Goal: Task Accomplishment & Management: Complete application form

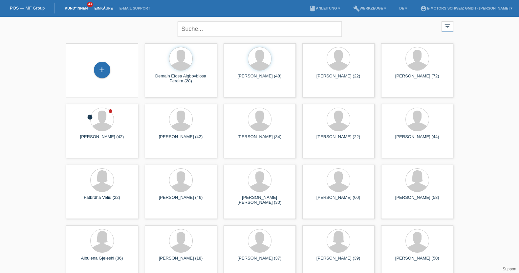
click at [103, 6] on link "Einkäufe" at bounding box center [103, 8] width 25 height 4
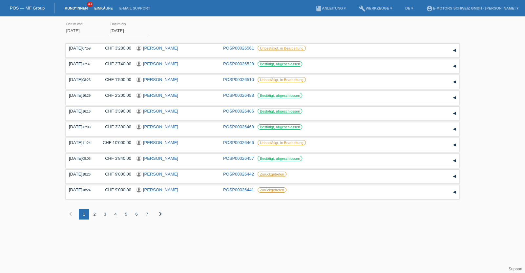
click at [76, 7] on link "Kund*innen" at bounding box center [76, 8] width 30 height 4
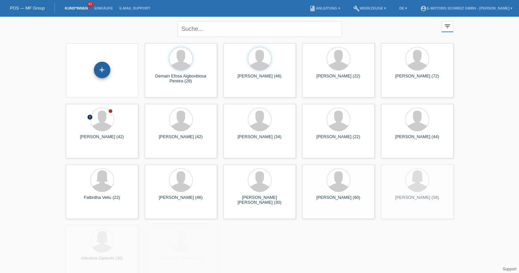
click at [104, 73] on div "+" at bounding box center [102, 70] width 16 height 16
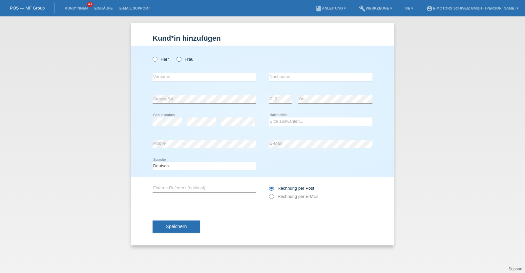
click at [176, 56] on icon at bounding box center [176, 56] width 0 height 0
click at [180, 60] on input "Frau" at bounding box center [179, 59] width 4 height 4
radio input "true"
click at [276, 123] on select "Bitte auswählen... Schweiz Deutschland Liechtenstein Österreich ------------ Af…" at bounding box center [320, 122] width 103 height 8
select select "CH"
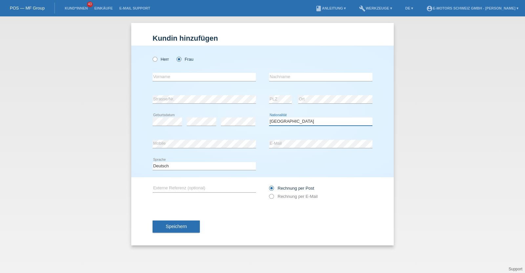
click at [269, 118] on select "Bitte auswählen... Schweiz Deutschland Liechtenstein Österreich ------------ Af…" at bounding box center [320, 122] width 103 height 8
click at [196, 79] on input "text" at bounding box center [204, 77] width 103 height 8
type input "K"
type input "Lea"
type input "[PERSON_NAME]"
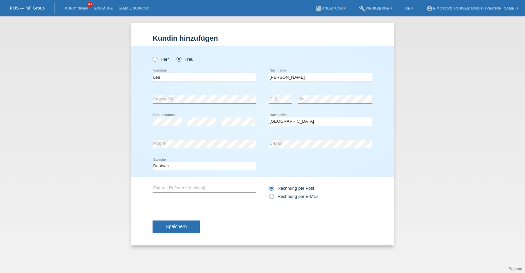
click at [168, 126] on div "error Geburtsdatum" at bounding box center [168, 122] width 30 height 22
click at [170, 228] on span "Speichern" at bounding box center [176, 226] width 21 height 5
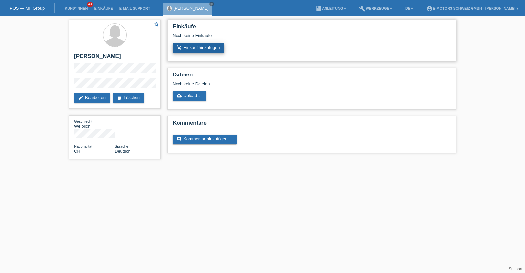
click at [202, 52] on link "add_shopping_cart Einkauf hinzufügen" at bounding box center [199, 48] width 52 height 10
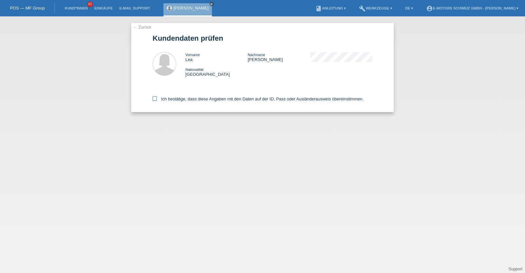
click at [202, 99] on label "Ich bestätige, dass diese Angaben mit den Daten auf der ID, Pass oder Ausländer…" at bounding box center [258, 99] width 211 height 5
click at [157, 99] on input "Ich bestätige, dass diese Angaben mit den Daten auf der ID, Pass oder Ausländer…" at bounding box center [155, 99] width 4 height 4
checkbox input "true"
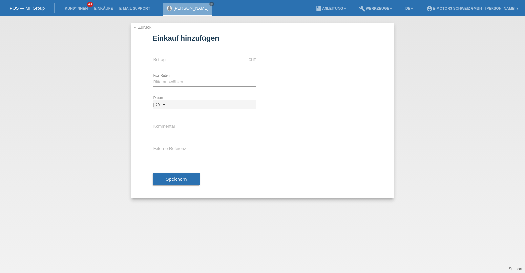
click at [187, 65] on div "CHF error [GEOGRAPHIC_DATA]" at bounding box center [204, 60] width 103 height 22
click at [185, 62] on input "text" at bounding box center [204, 60] width 103 height 8
type input "9000.00"
click at [185, 79] on select "Bitte auswählen 12 Raten 24 Raten 36 Raten 48 Raten" at bounding box center [204, 82] width 103 height 8
select select "214"
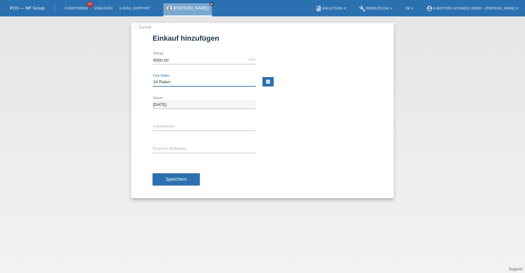
click at [153, 78] on select "Bitte auswählen 12 Raten 24 Raten 36 Raten 48 Raten" at bounding box center [204, 82] width 103 height 8
click at [177, 175] on button "Speichern" at bounding box center [176, 179] width 47 height 12
